Goal: Task Accomplishment & Management: Complete application form

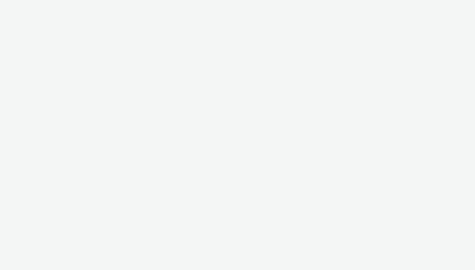
select select "ac009755-aa48-4799-8050-7a339a378eb8"
select select "71807724-10f7-4e4c-8b0a-169380968deb"
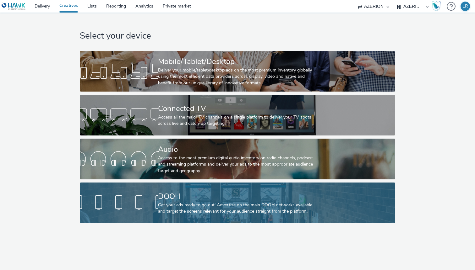
click at [147, 194] on div at bounding box center [119, 203] width 78 height 20
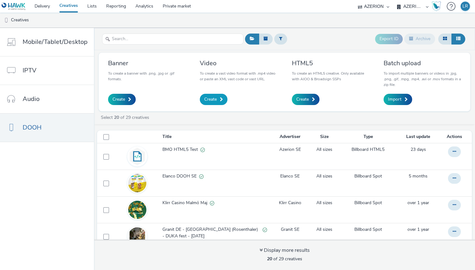
click at [207, 99] on span "Create" at bounding box center [210, 99] width 13 height 6
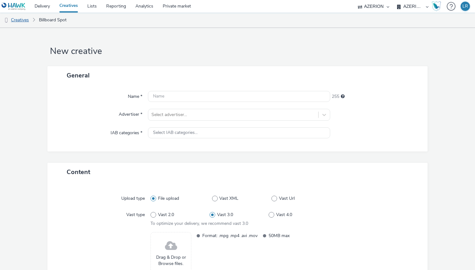
click at [6, 24] on link "Creatives" at bounding box center [16, 20] width 32 height 15
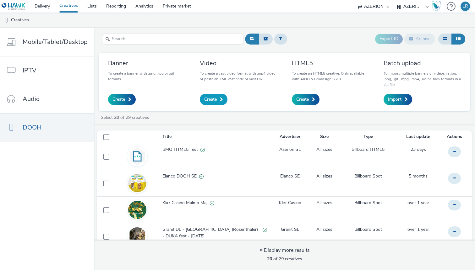
click at [217, 100] on link "Create" at bounding box center [214, 99] width 28 height 11
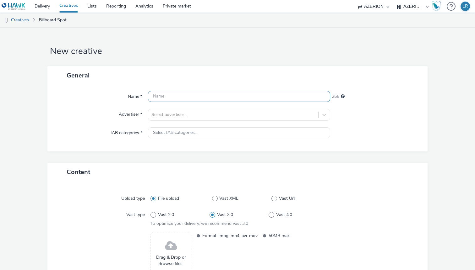
click at [211, 99] on input "text" at bounding box center [239, 96] width 182 height 11
click at [207, 113] on div "Name * 255 Advertiser * Select advertiser... IAB categories * Select IAB catego…" at bounding box center [237, 118] width 380 height 67
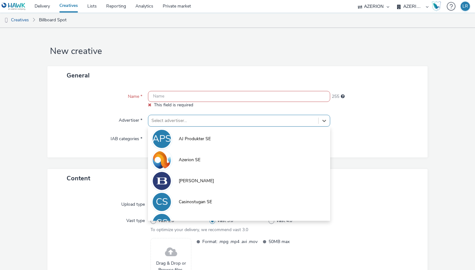
click at [217, 73] on div "General" at bounding box center [237, 75] width 380 height 19
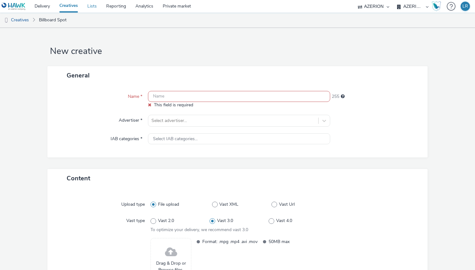
click at [91, 9] on link "Lists" at bounding box center [92, 6] width 19 height 13
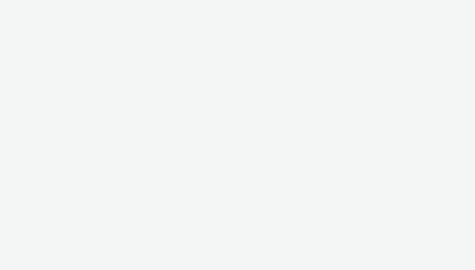
select select "ac009755-aa48-4799-8050-7a339a378eb8"
select select "71807724-10f7-4e4c-8b0a-169380968deb"
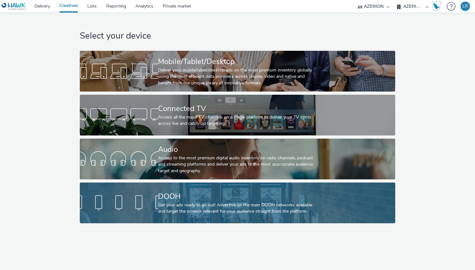
click at [175, 205] on div "Get your ads ready to go out! Advertise on the main DOOH networks available and…" at bounding box center [236, 208] width 156 height 13
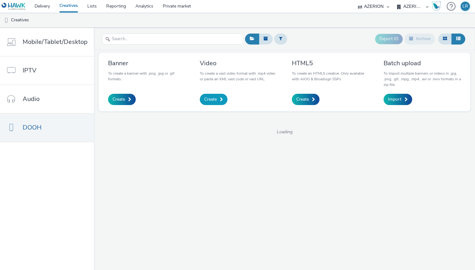
click at [211, 96] on span "Create" at bounding box center [210, 99] width 13 height 6
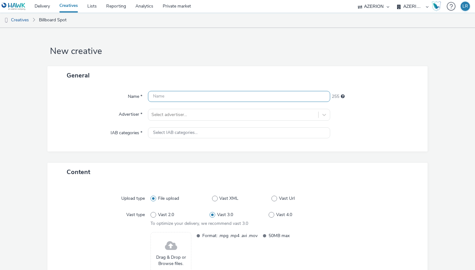
click at [211, 96] on input "text" at bounding box center [239, 96] width 182 height 11
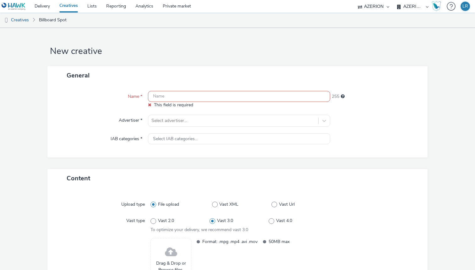
paste input "opp-00082511"
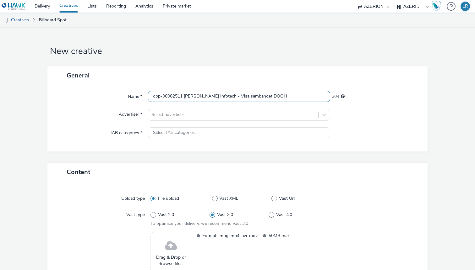
click at [185, 98] on input "opp-00082511 Lunden Infotech - Visa sambandet DOOH" at bounding box center [239, 96] width 182 height 11
click at [302, 96] on input "opp-00082511 - Lunden Infotech - Visa sambandet DOOH" at bounding box center [239, 96] width 182 height 11
type input "opp-00082511 - Lunden Infotech - Visa sambandet DOOH -2025-10-04"
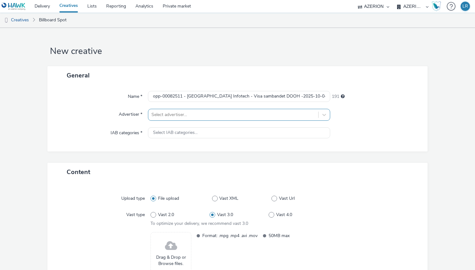
click at [191, 118] on div at bounding box center [233, 115] width 164 height 8
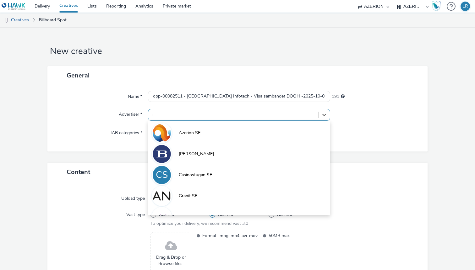
type input "in"
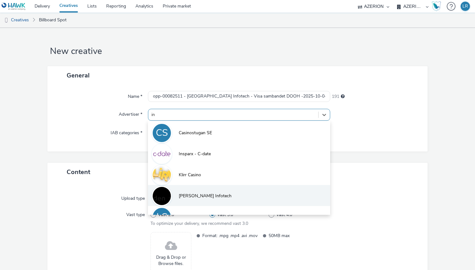
click at [190, 198] on span "Lunden Infotech" at bounding box center [205, 196] width 53 height 6
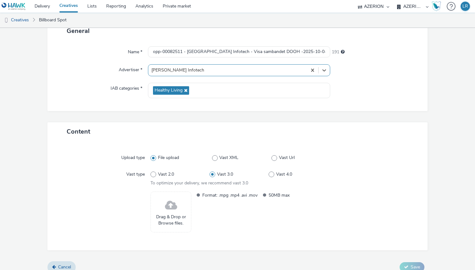
scroll to position [52, 0]
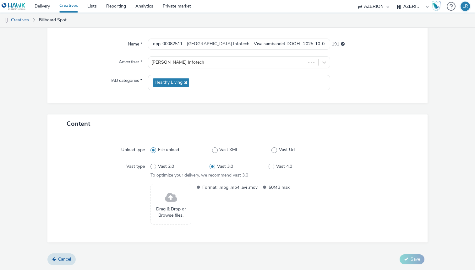
click at [170, 199] on span at bounding box center [171, 198] width 12 height 17
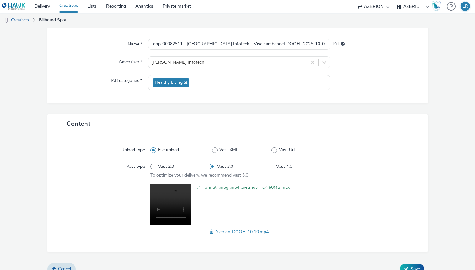
scroll to position [62, 0]
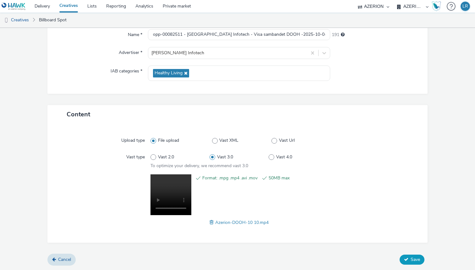
click at [413, 259] on span "Save" at bounding box center [415, 260] width 9 height 6
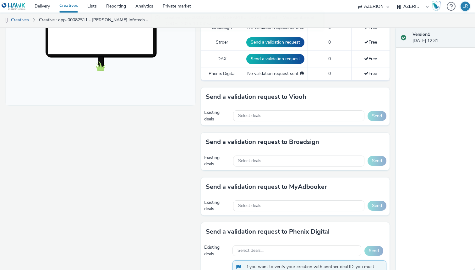
scroll to position [244, 0]
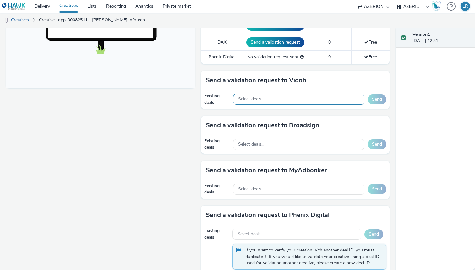
click at [333, 97] on div "Select deals..." at bounding box center [298, 99] width 131 height 11
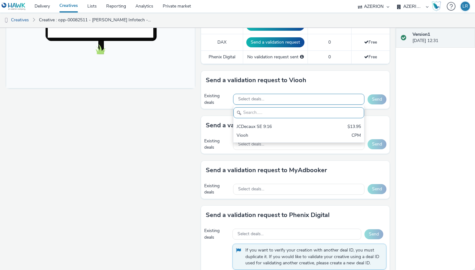
scroll to position [0, 0]
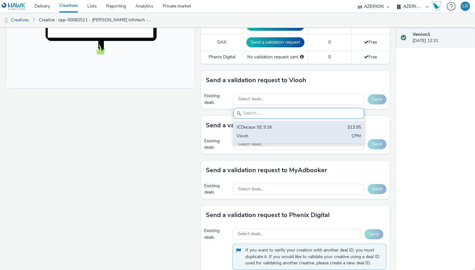
click at [314, 130] on div "JCDecaux SE 9:16" at bounding box center [278, 127] width 82 height 7
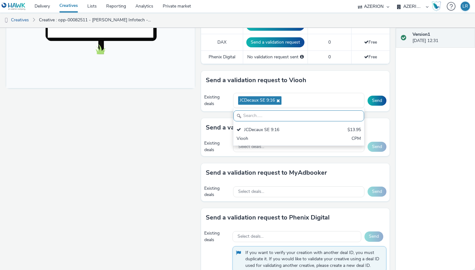
click at [361, 77] on div "Send a validation request to Viooh" at bounding box center [295, 80] width 188 height 19
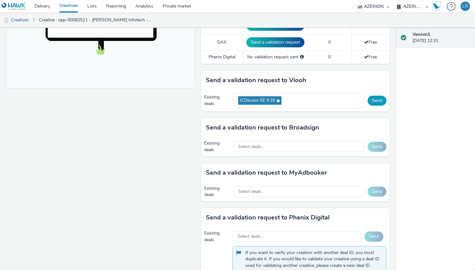
click at [380, 100] on button "Send" at bounding box center [377, 101] width 19 height 10
click at [319, 150] on div "Select deals..." at bounding box center [298, 146] width 131 height 11
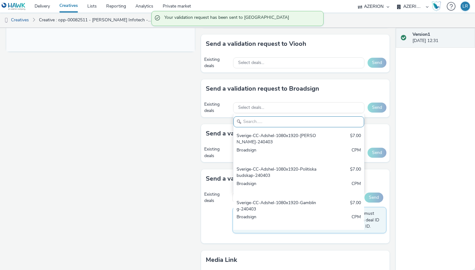
scroll to position [281, 0]
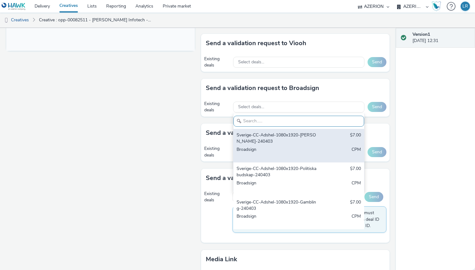
click at [273, 140] on div "Sverige-CC-Adshel-1080x1920-RON-240403" at bounding box center [278, 138] width 82 height 13
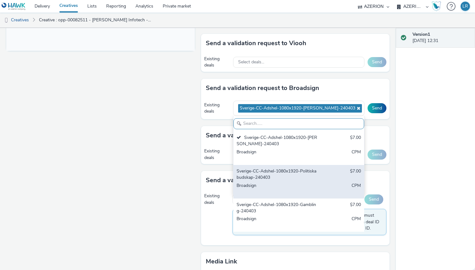
scroll to position [0, 0]
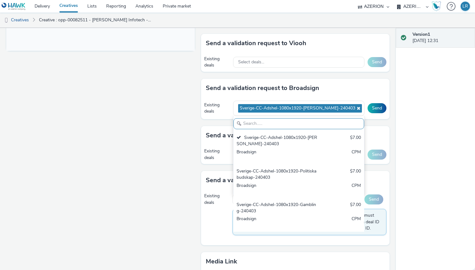
click at [353, 82] on div "Send a validation request to Broadsign" at bounding box center [295, 88] width 188 height 19
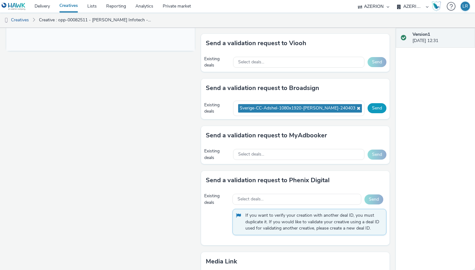
click at [378, 108] on button "Send" at bounding box center [377, 108] width 19 height 10
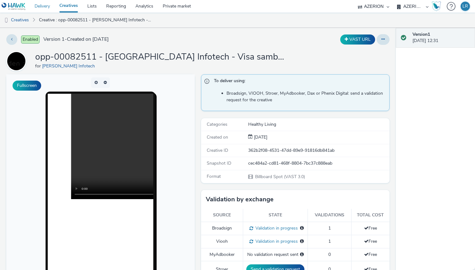
click at [43, 4] on link "Delivery" at bounding box center [42, 6] width 25 height 13
